Goal: Task Accomplishment & Management: Manage account settings

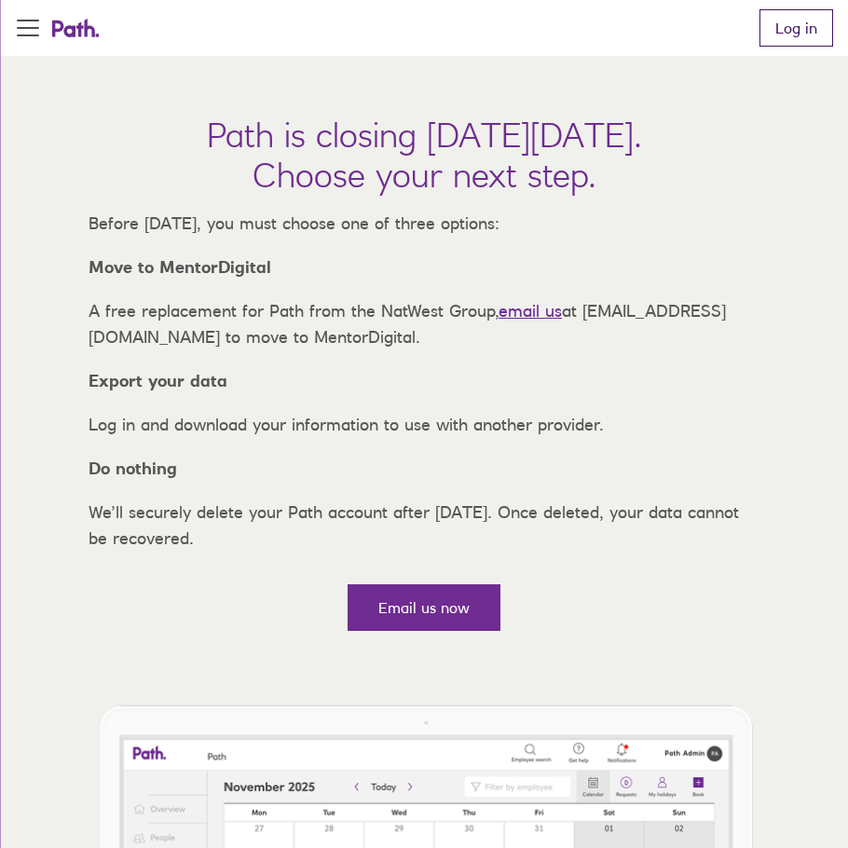
click at [794, 33] on link "Log in" at bounding box center [797, 27] width 74 height 37
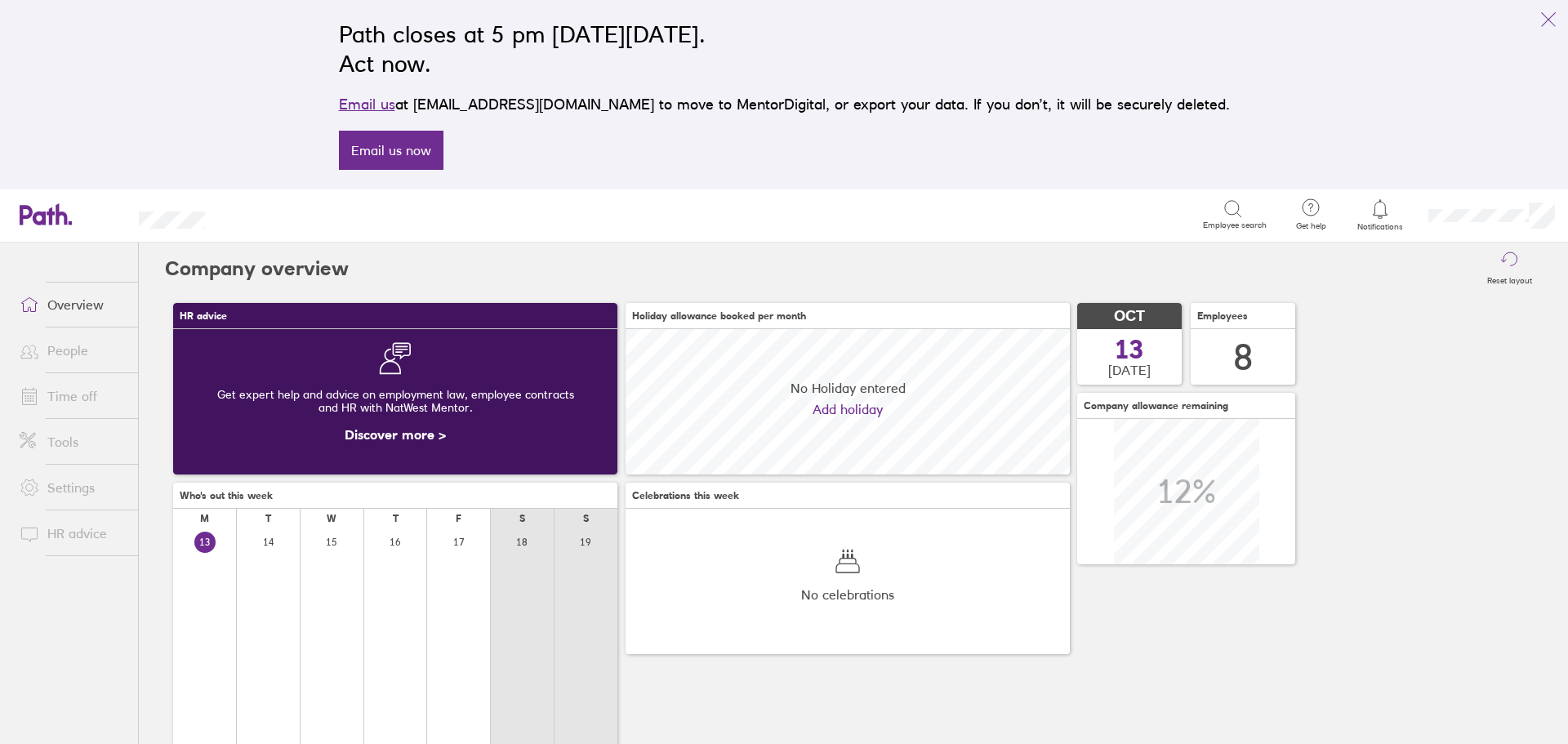
scroll to position [145, 444]
click at [80, 441] on link "Tools" at bounding box center [72, 442] width 131 height 32
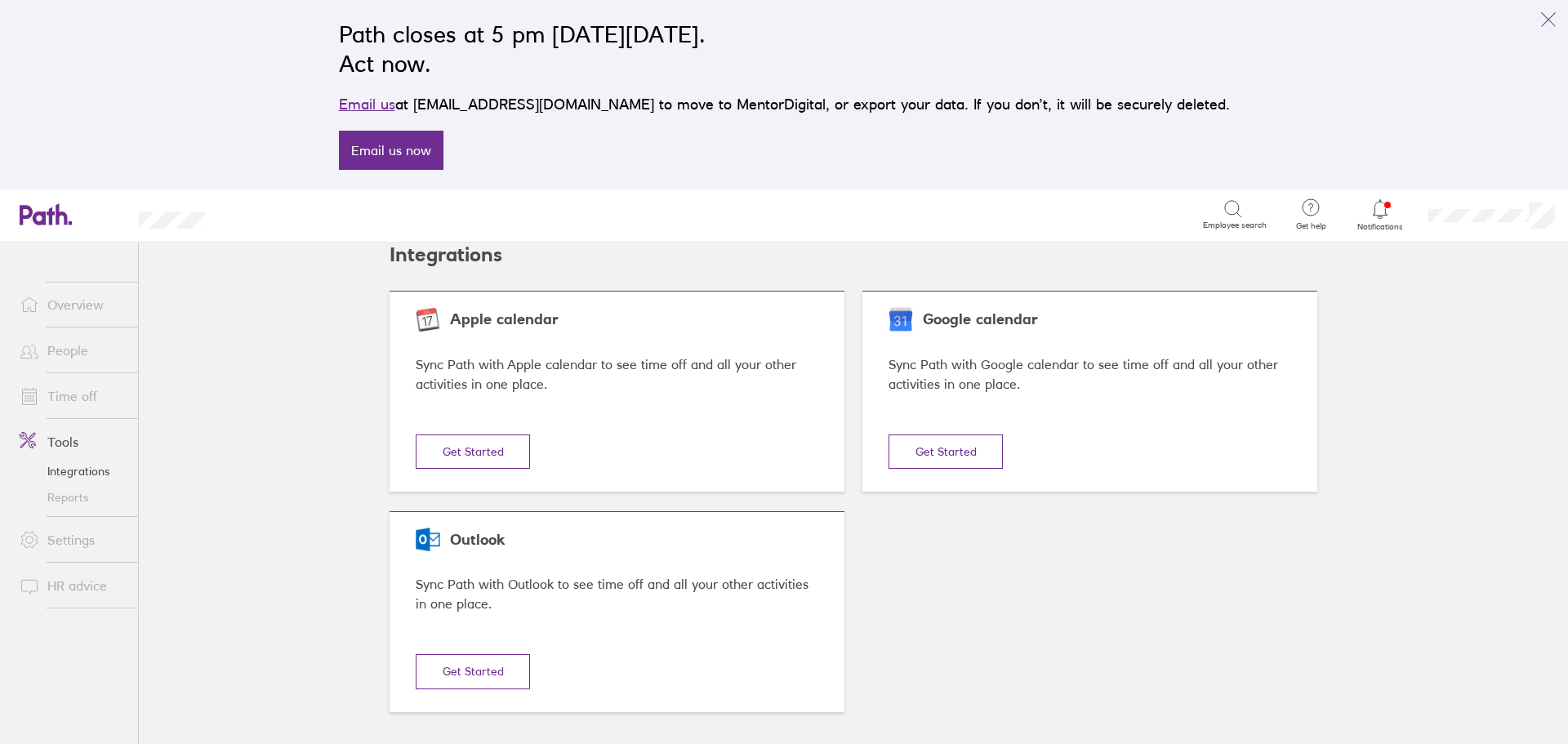
scroll to position [18, 0]
click at [65, 501] on link "Reports" at bounding box center [72, 498] width 131 height 26
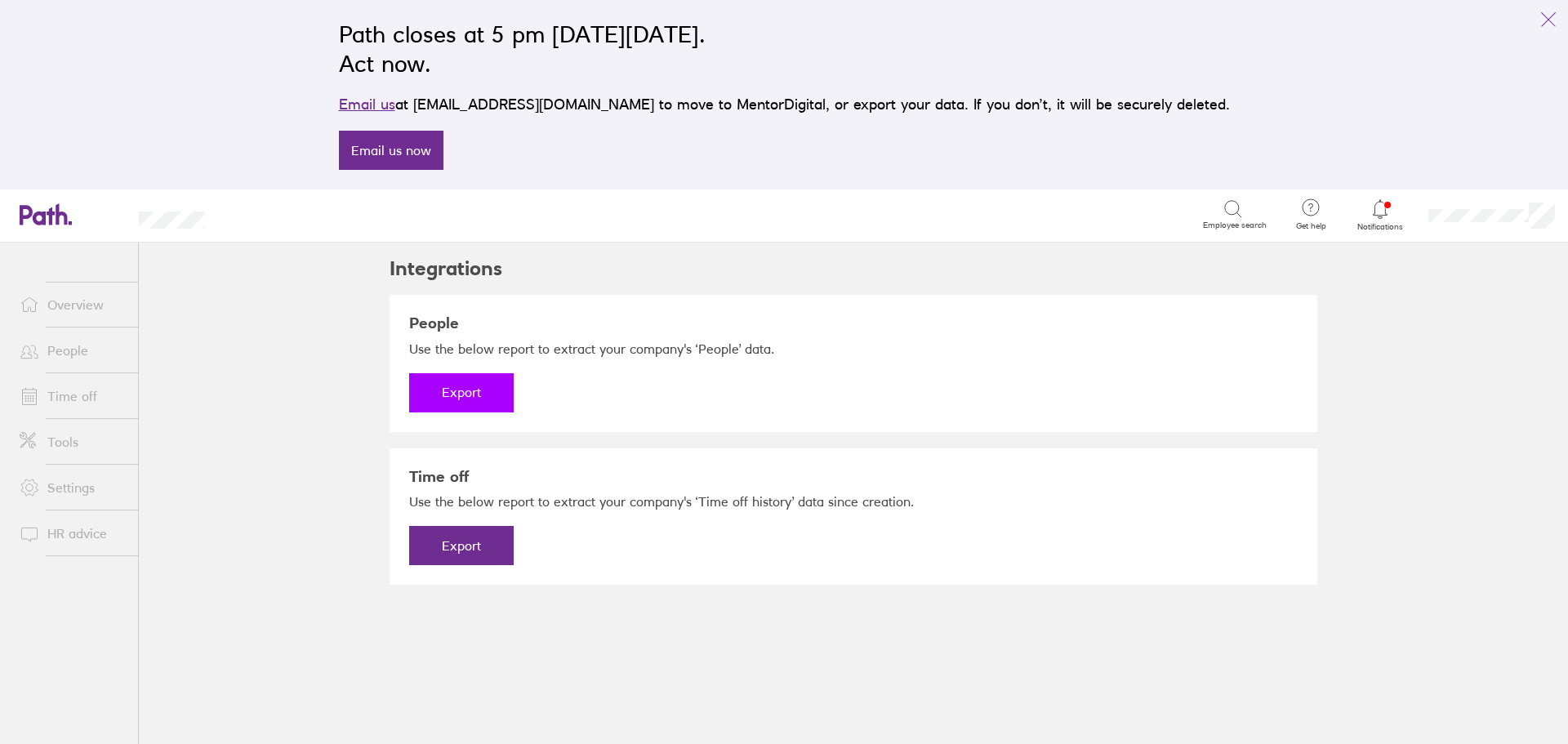
click at [464, 393] on button "Export" at bounding box center [461, 393] width 104 height 39
click at [452, 396] on link "Download" at bounding box center [461, 393] width 104 height 39
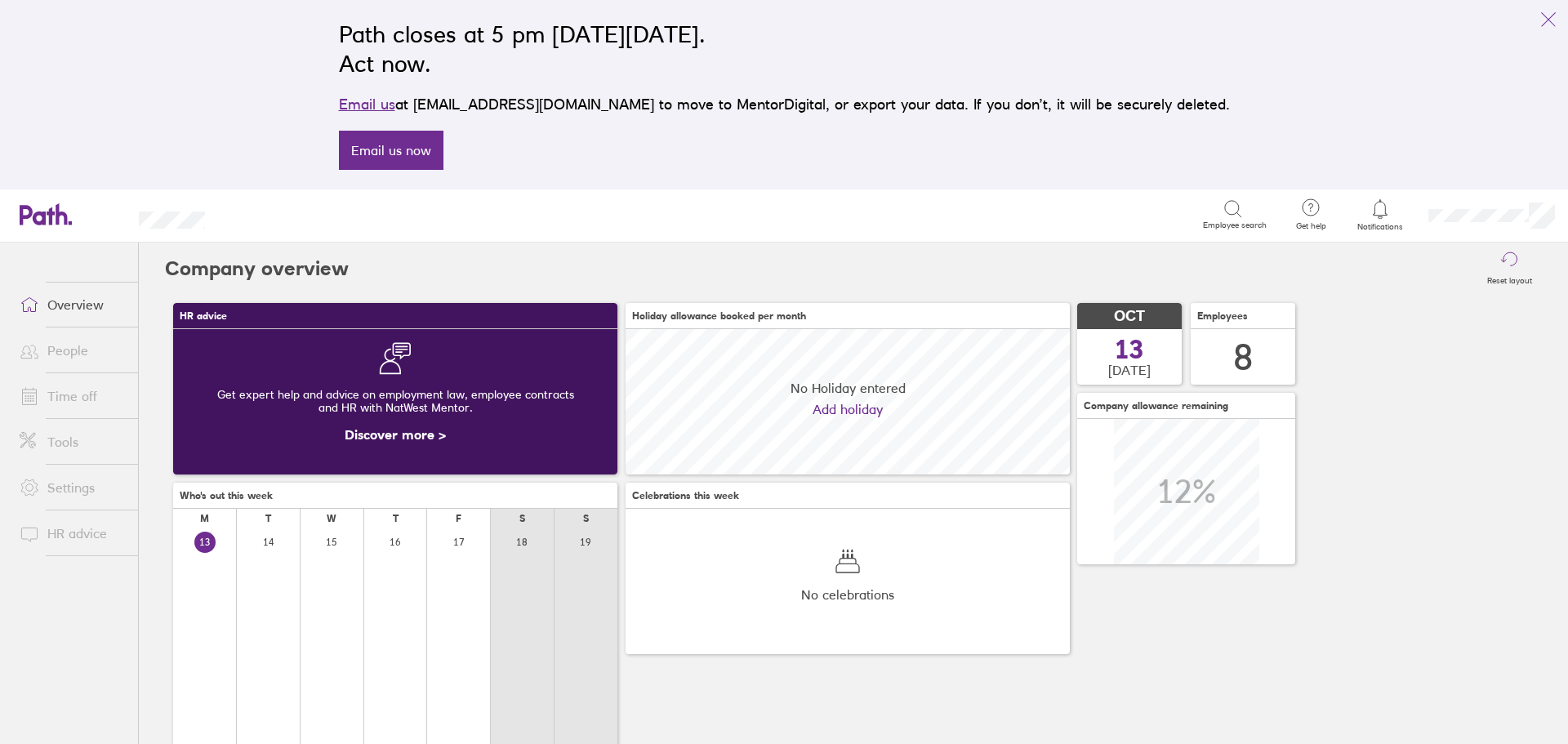
scroll to position [145, 444]
click at [85, 406] on link "Time off" at bounding box center [72, 396] width 131 height 32
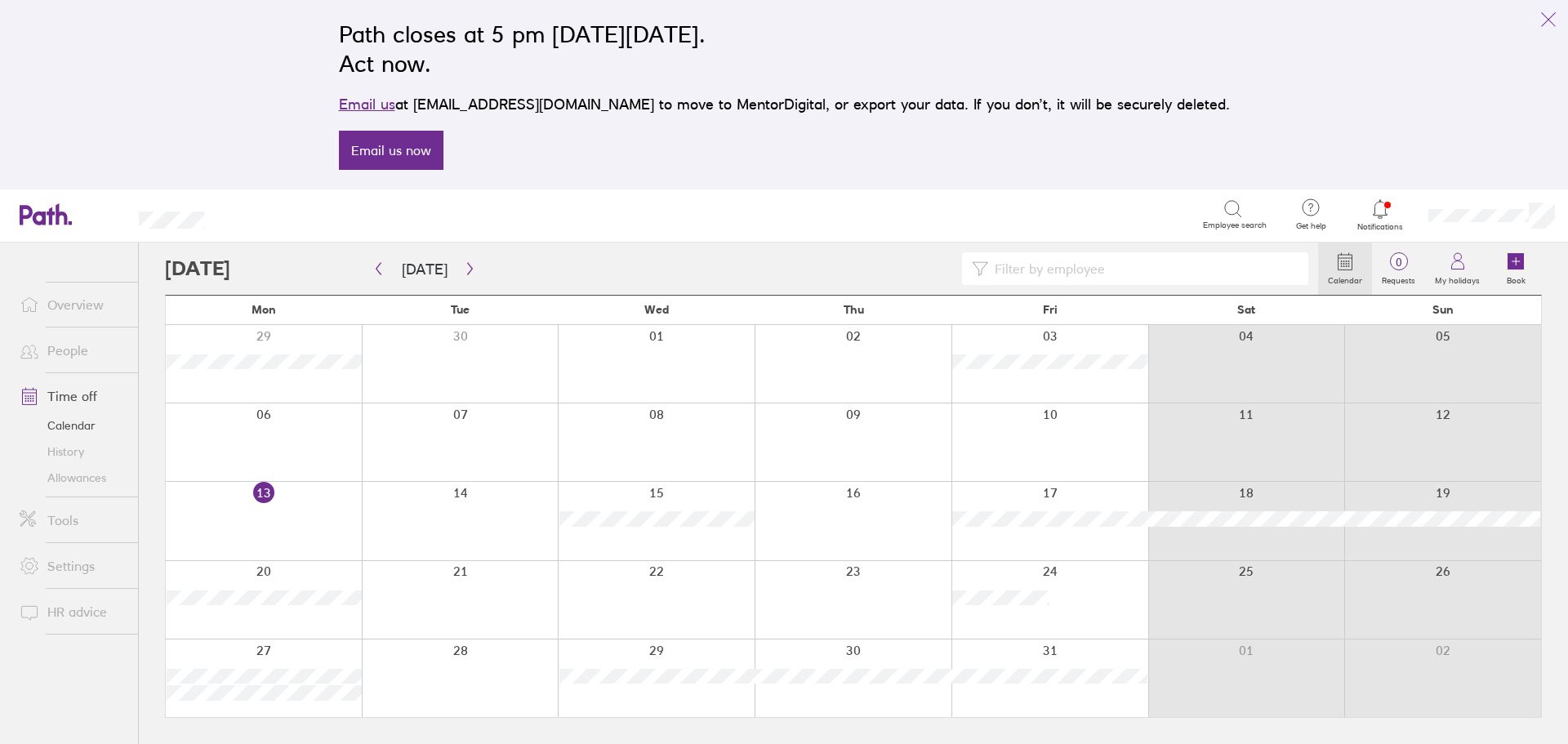
click at [87, 478] on link "Allowances" at bounding box center [72, 478] width 131 height 26
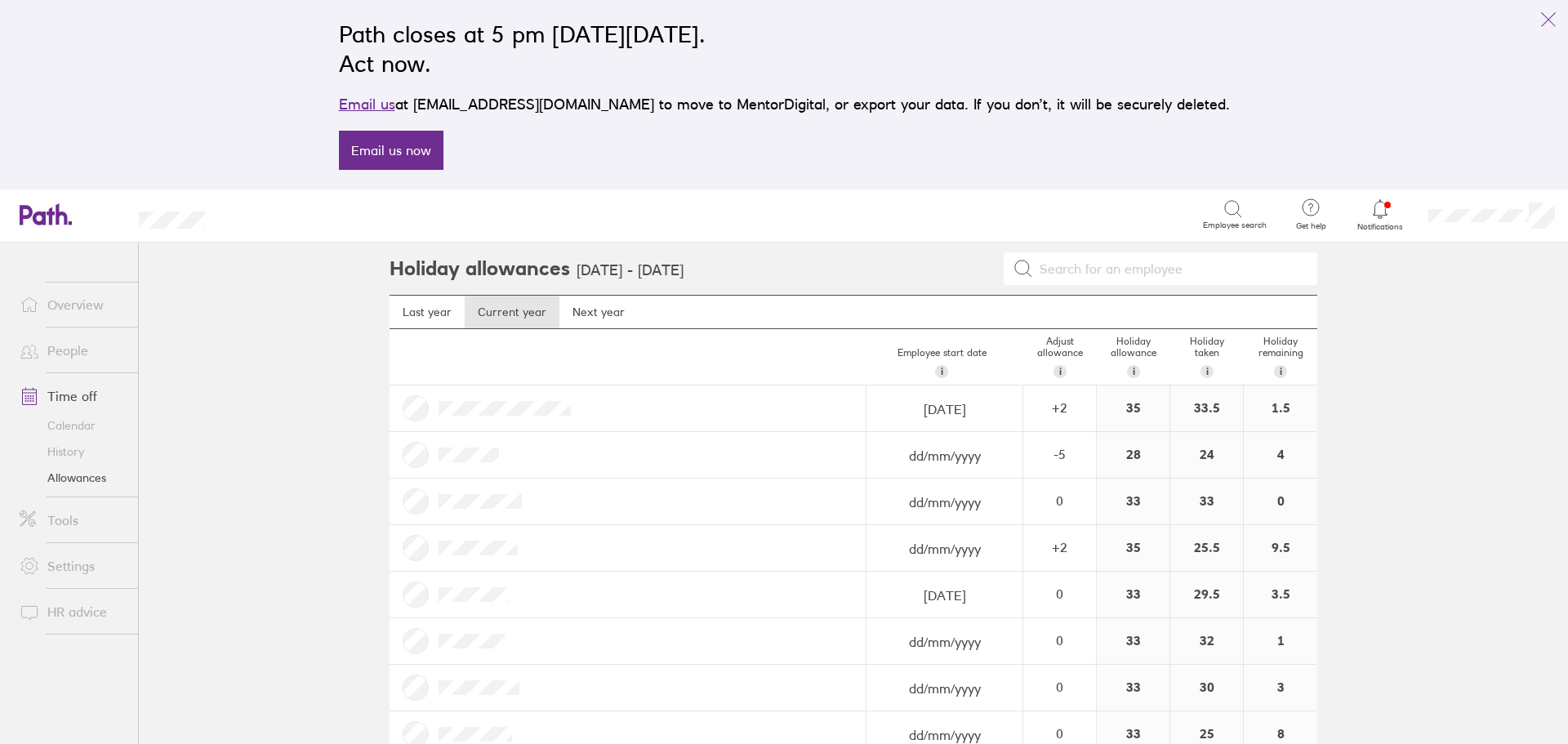
scroll to position [40, 0]
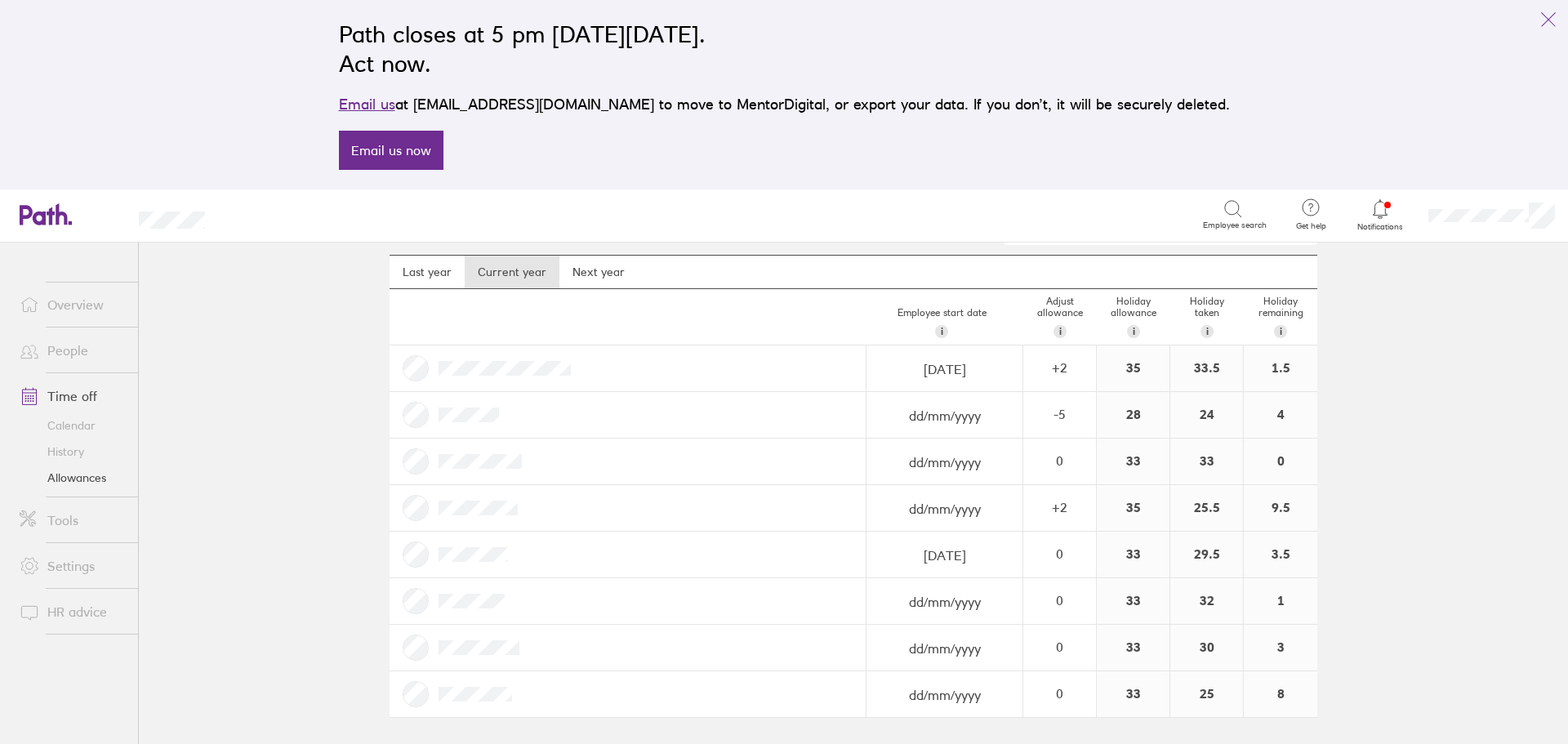
click at [71, 430] on link "Calendar" at bounding box center [72, 426] width 131 height 26
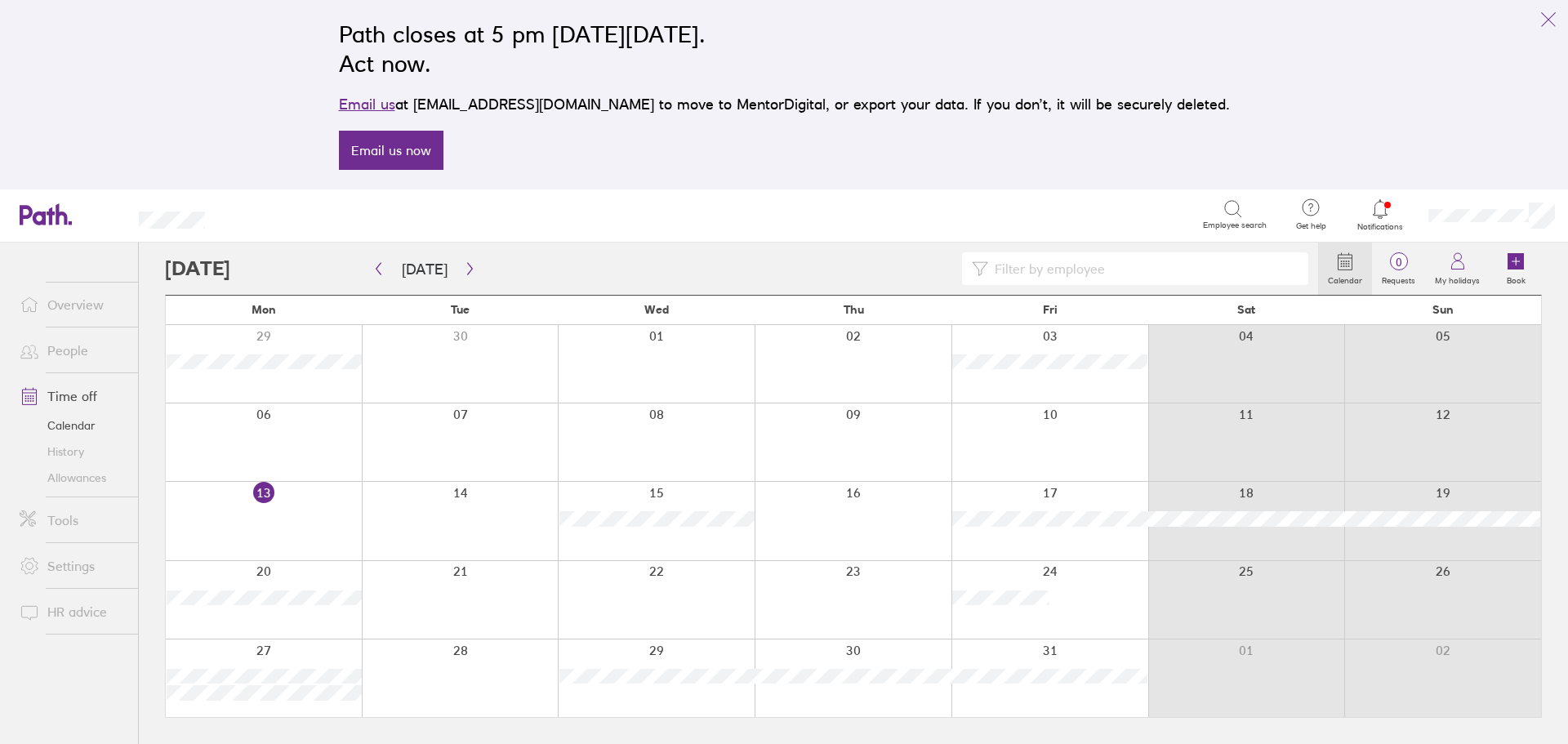
click at [81, 481] on link "Allowances" at bounding box center [72, 478] width 131 height 26
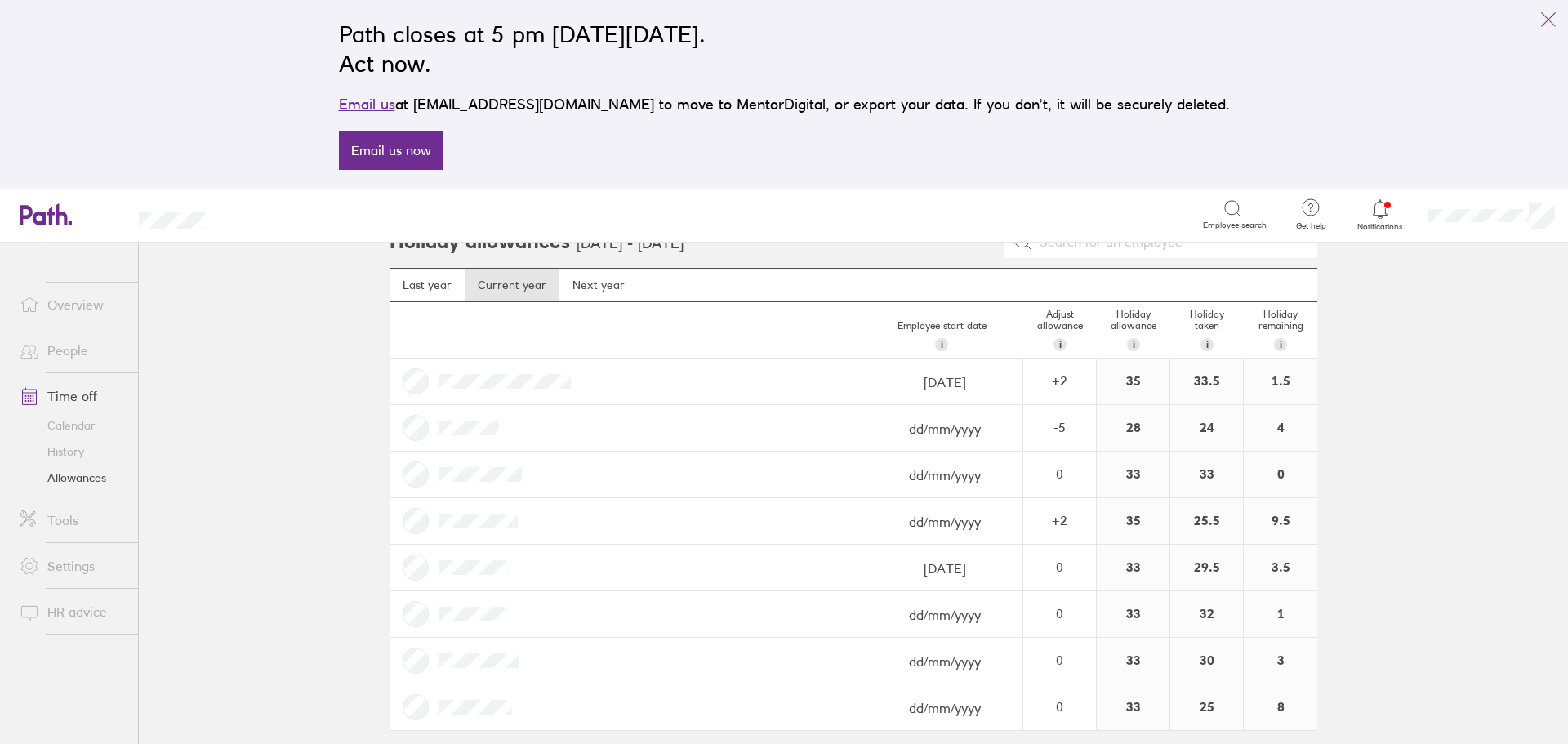
scroll to position [40, 0]
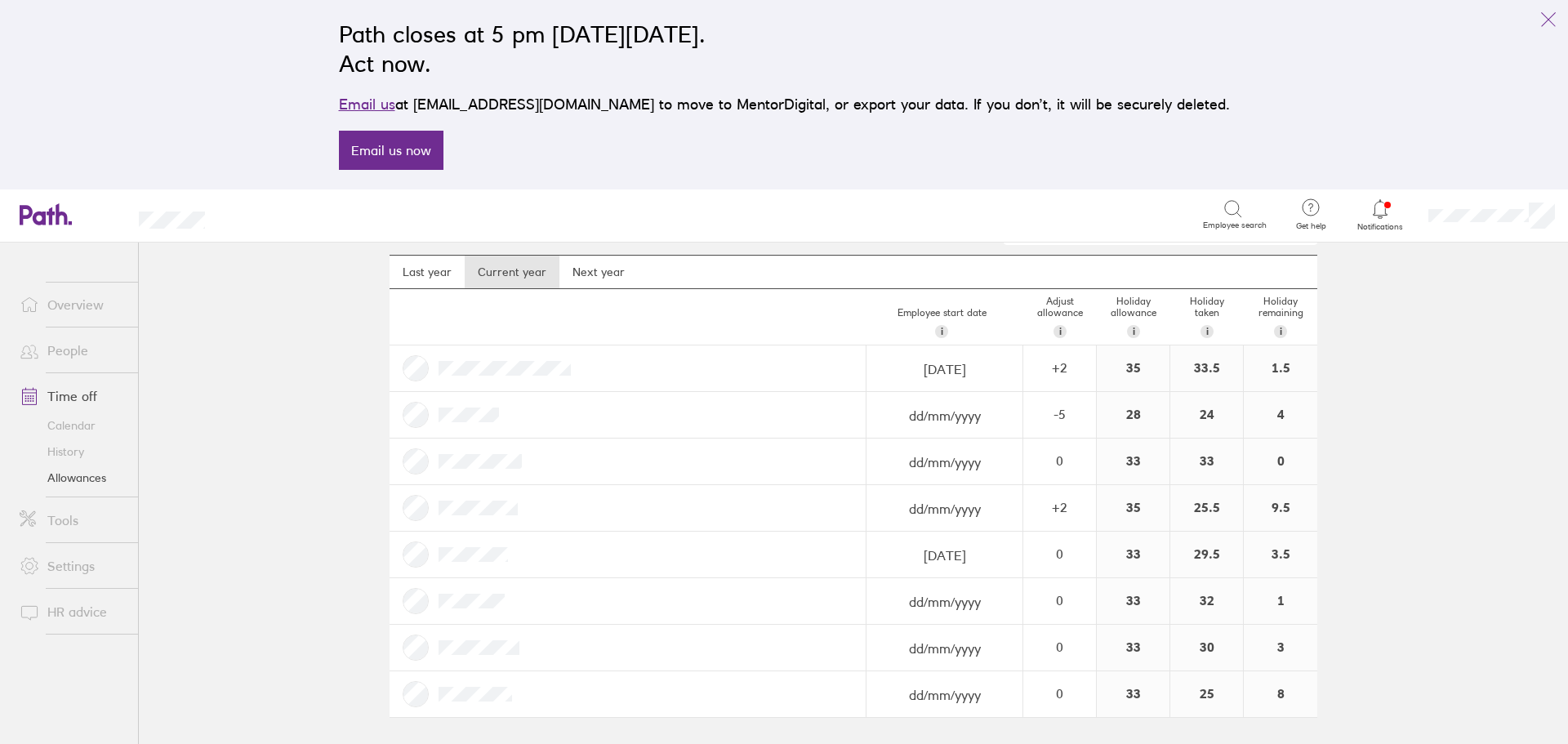
drag, startPoint x: 203, startPoint y: 247, endPoint x: 249, endPoint y: 104, distance: 150.2
click at [249, 104] on div "Path closes at 5 pm [DATE][DATE]. Act now. Email us at [EMAIL_ADDRESS][DOMAIN_N…" at bounding box center [784, 95] width 1568 height 189
click at [85, 478] on link "Allowances" at bounding box center [72, 478] width 131 height 26
click at [76, 429] on link "Calendar" at bounding box center [72, 426] width 131 height 26
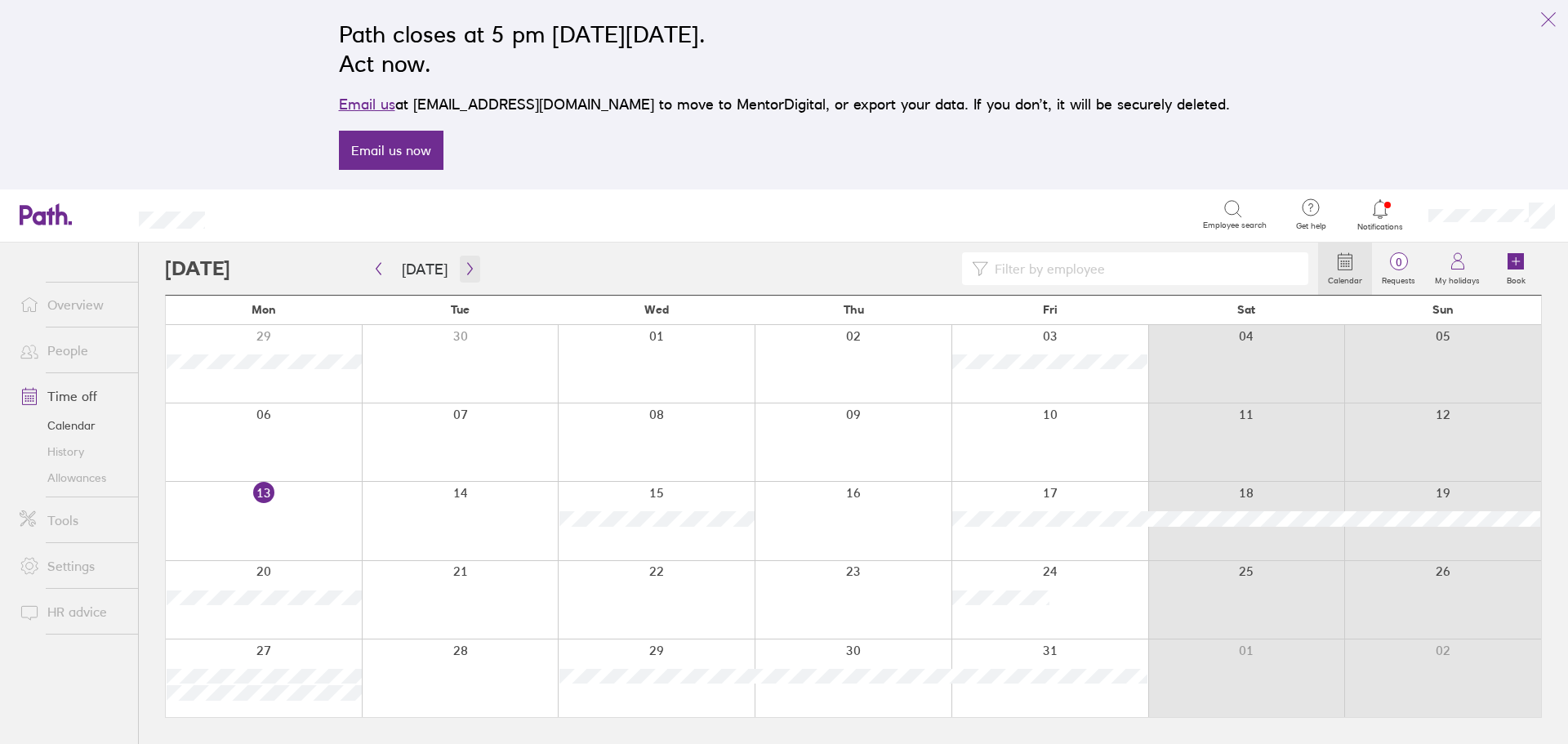
click at [467, 273] on icon "button" at bounding box center [470, 269] width 5 height 12
click at [464, 272] on icon "button" at bounding box center [470, 268] width 12 height 13
click at [596, 613] on link "+1 more" at bounding box center [657, 614] width 195 height 15
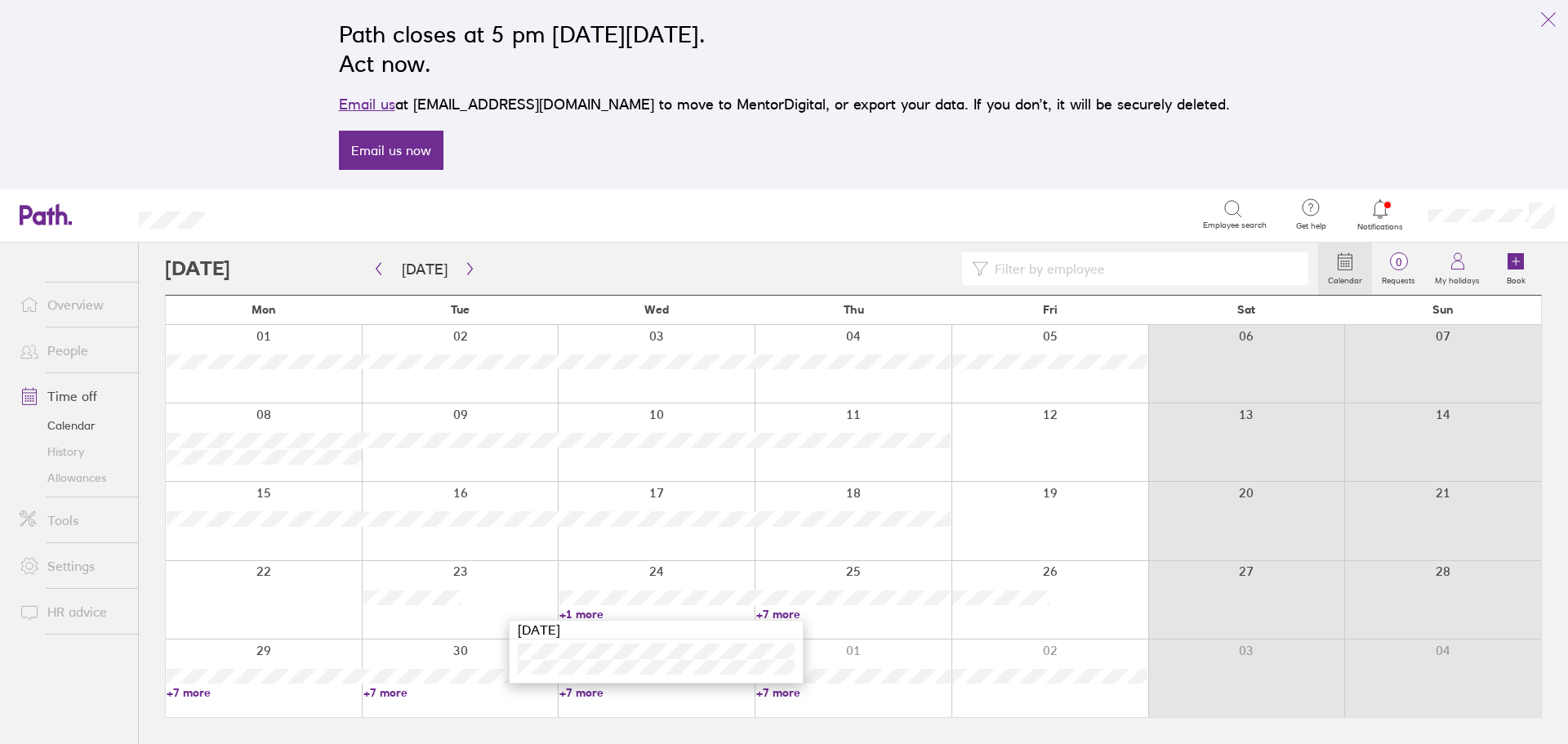
click at [596, 613] on link "+1 more" at bounding box center [657, 614] width 195 height 15
